Goal: Task Accomplishment & Management: Complete application form

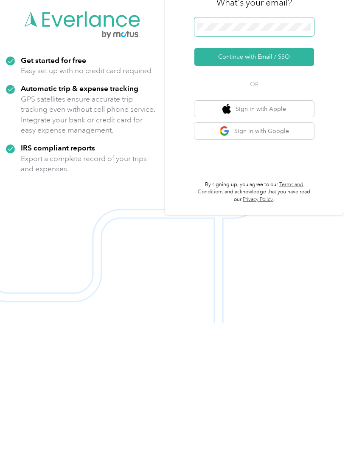
scroll to position [46, 0]
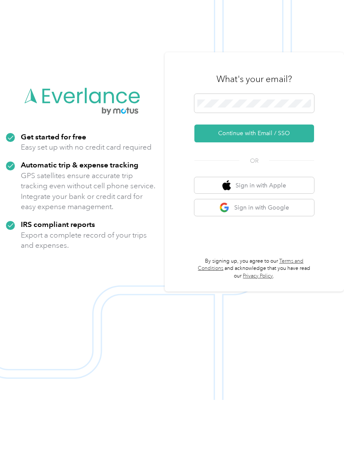
click at [257, 180] on button "Continue with Email / SSO" at bounding box center [254, 189] width 120 height 18
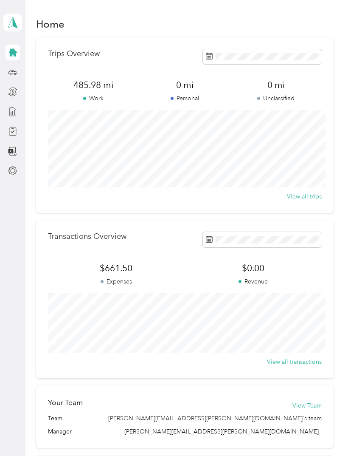
click at [11, 48] on icon at bounding box center [12, 52] width 9 height 9
click at [15, 55] on icon at bounding box center [13, 52] width 8 height 8
click at [12, 132] on icon at bounding box center [12, 131] width 9 height 9
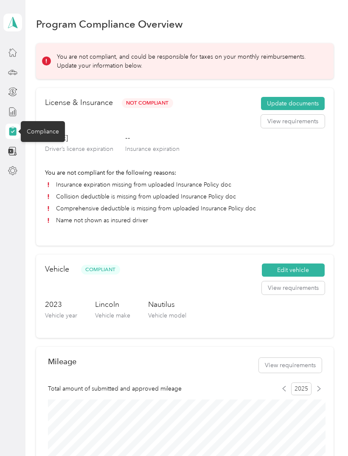
click at [317, 102] on button "Update documents" at bounding box center [293, 104] width 64 height 14
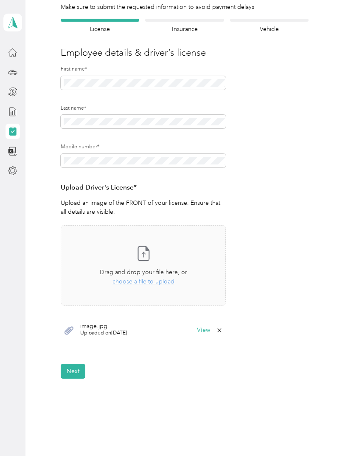
scroll to position [63, 0]
click at [117, 330] on span "Uploaded on 9/2/2025" at bounding box center [103, 334] width 47 height 8
click at [96, 331] on span "Uploaded on 9/2/2025" at bounding box center [103, 334] width 47 height 8
click at [209, 328] on button "View" at bounding box center [203, 331] width 13 height 6
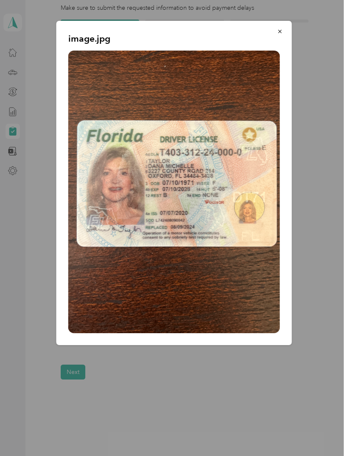
click at [279, 34] on icon "button" at bounding box center [280, 31] width 6 height 6
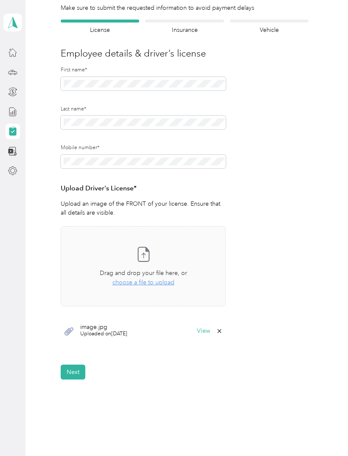
click at [127, 334] on span "Uploaded on 9/2/2025" at bounding box center [103, 334] width 47 height 8
click at [74, 373] on button "Next" at bounding box center [73, 371] width 25 height 15
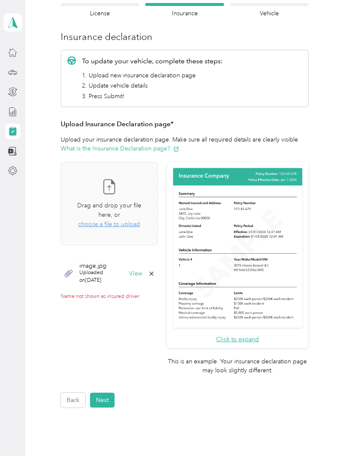
scroll to position [80, 0]
click at [151, 222] on div "Take a photo or choose a photo from your library Drag and drop your file here, …" at bounding box center [109, 203] width 83 height 69
click at [140, 220] on span "choose a file to upload" at bounding box center [109, 223] width 62 height 7
click at [118, 187] on icon at bounding box center [109, 186] width 17 height 17
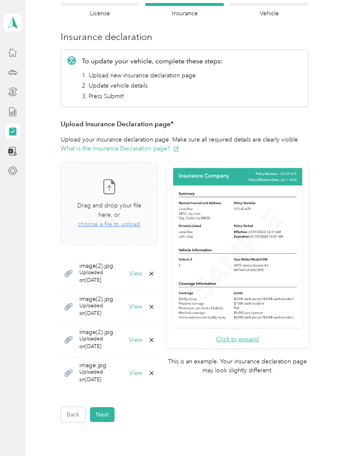
click at [118, 188] on icon at bounding box center [109, 186] width 17 height 17
click at [140, 220] on span "choose a file to upload" at bounding box center [109, 223] width 62 height 7
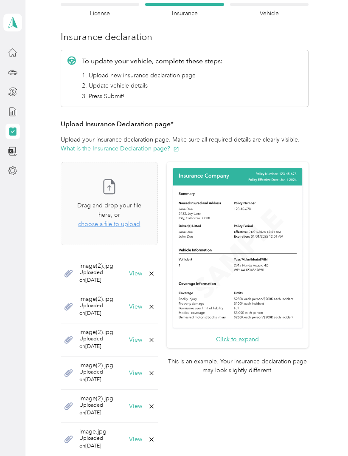
click at [118, 186] on icon at bounding box center [109, 186] width 17 height 17
click at [118, 187] on icon at bounding box center [109, 186] width 17 height 17
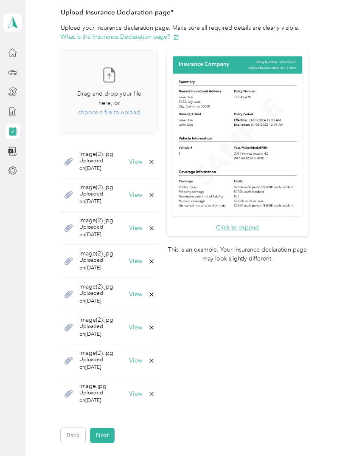
scroll to position [191, 0]
click at [103, 428] on button "Next" at bounding box center [102, 435] width 25 height 15
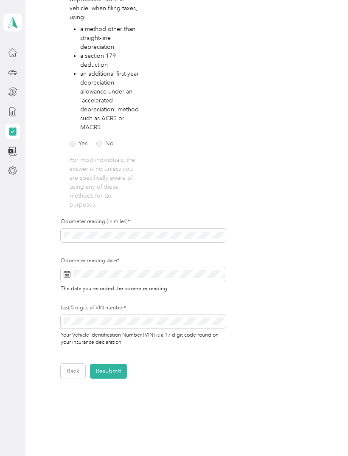
scroll to position [173, 0]
click at [115, 368] on button "Resubmit" at bounding box center [108, 371] width 37 height 15
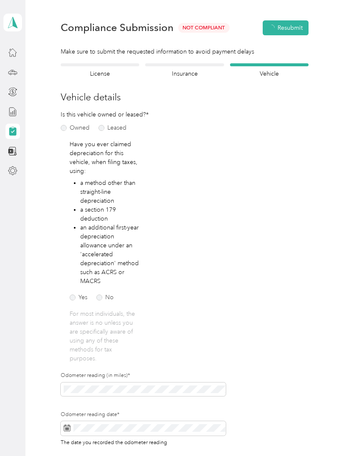
scroll to position [10, 0]
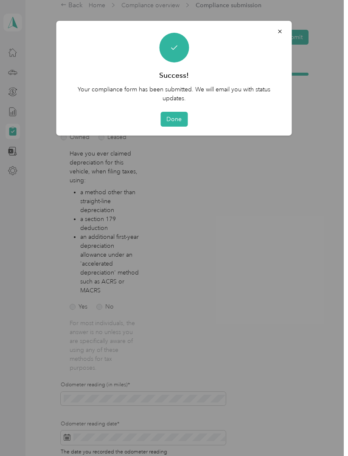
click at [181, 118] on button "Done" at bounding box center [173, 119] width 27 height 15
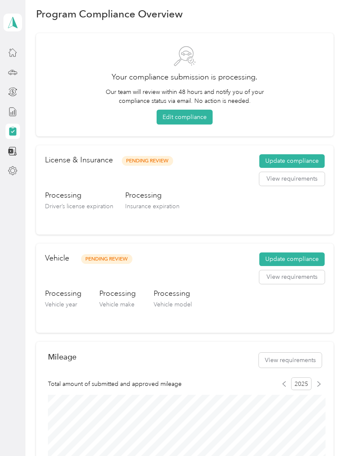
click at [303, 273] on button "View requirements" at bounding box center [291, 277] width 65 height 14
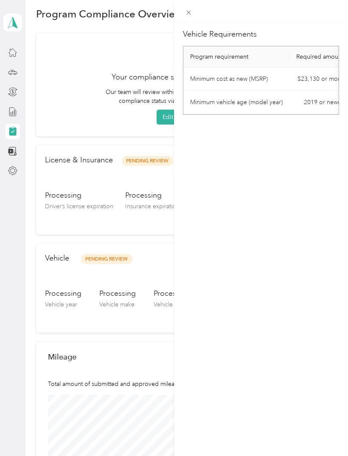
click at [149, 261] on div "Vehicle Requirements Program requirement Required amount Minimum cost as new (M…" at bounding box center [174, 228] width 348 height 456
